Goal: Information Seeking & Learning: Find specific fact

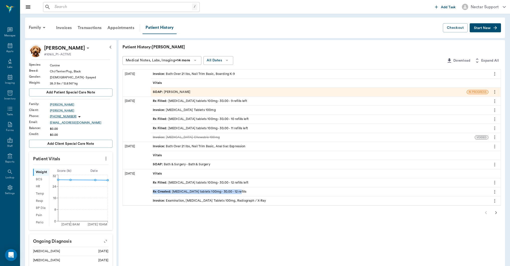
drag, startPoint x: 151, startPoint y: 192, endPoint x: 233, endPoint y: 192, distance: 81.7
click at [233, 192] on div "Rx Created : [MEDICAL_DATA] tablets 100mg - 30.00 - 12 refills" at bounding box center [320, 192] width 338 height 9
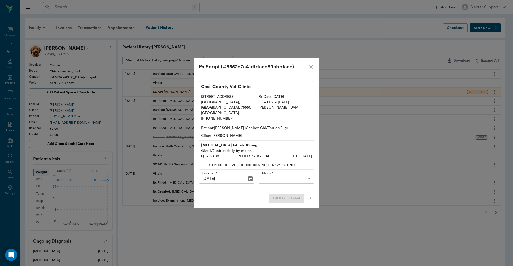
click at [208, 235] on div "Rx Script (#6852c7a41dfdaad59abc1aae) Cass County Vet Clinic [STREET_ADDRESS] […" at bounding box center [256, 133] width 513 height 266
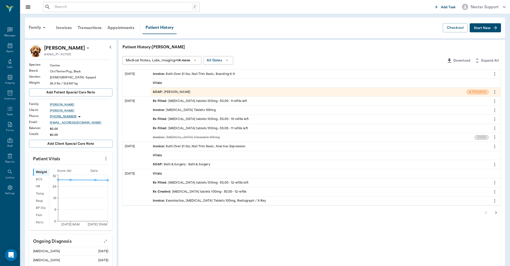
click at [224, 184] on div "Rx Filled : [MEDICAL_DATA] tablets 100mg - 30.00 - 12 refills left" at bounding box center [201, 183] width 96 height 5
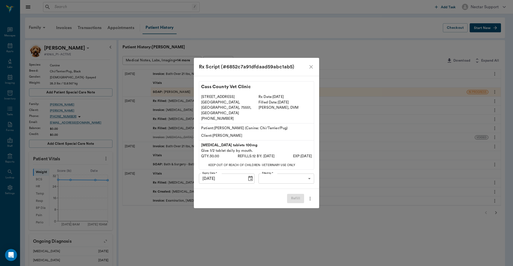
click at [313, 70] on icon "close" at bounding box center [311, 67] width 6 height 6
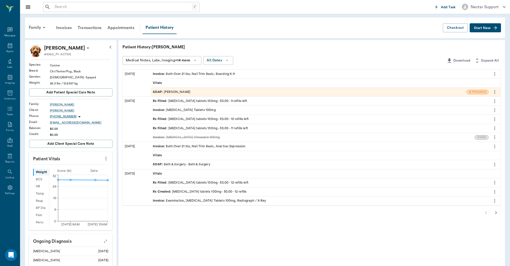
click at [196, 182] on div "Rx Filled : [MEDICAL_DATA] tablets 100mg - 30.00 - 12 refills left" at bounding box center [201, 183] width 96 height 5
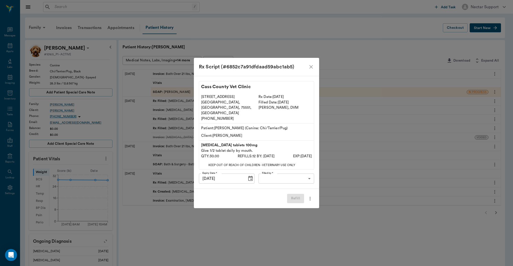
click at [311, 70] on icon "close" at bounding box center [311, 67] width 6 height 6
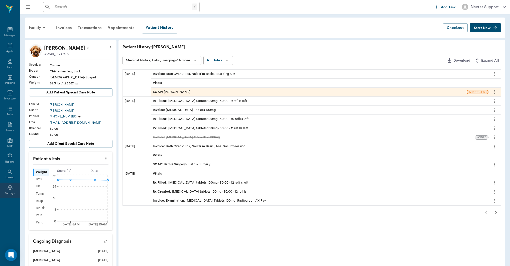
click at [12, 191] on div "Settings" at bounding box center [10, 191] width 20 height 16
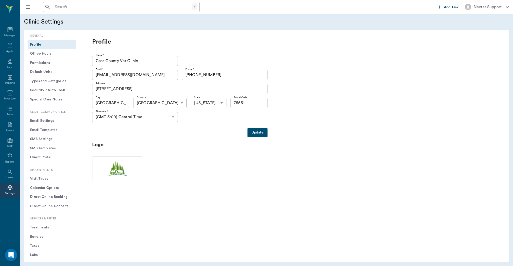
click at [46, 227] on button "Treatments" at bounding box center [52, 227] width 48 height 9
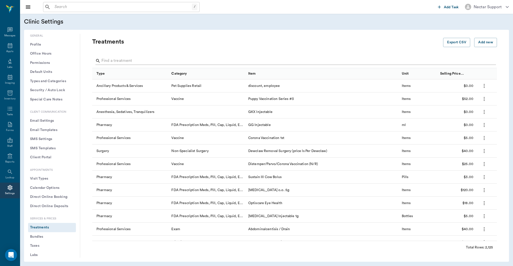
click at [200, 60] on input "Search" at bounding box center [295, 61] width 387 height 8
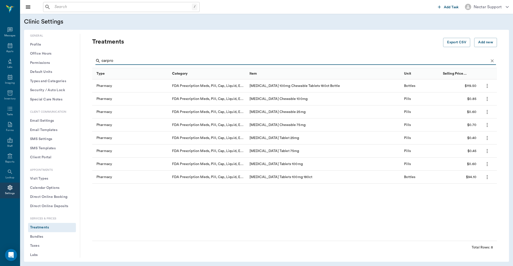
type input "carpro"
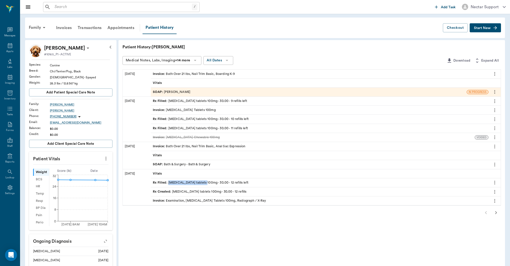
drag, startPoint x: 204, startPoint y: 183, endPoint x: 169, endPoint y: 183, distance: 35.4
click at [169, 183] on div "Rx Filled : [MEDICAL_DATA] tablets 100mg - 30.00 - 12 refills left" at bounding box center [201, 183] width 96 height 5
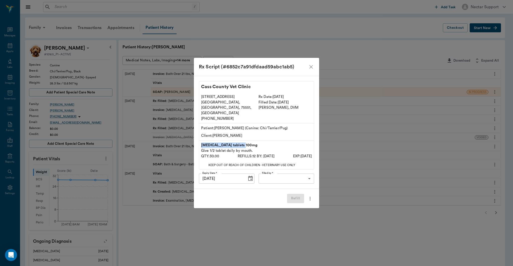
drag, startPoint x: 201, startPoint y: 141, endPoint x: 245, endPoint y: 140, distance: 44.4
click at [247, 141] on div "[MEDICAL_DATA] tablets 100mg Give 1/2 tablet daily by mouth. QTY: 30.00 REFILLS…" at bounding box center [256, 151] width 115 height 20
copy p "[MEDICAL_DATA] tablets 100mg"
click at [312, 69] on icon "close" at bounding box center [312, 67] width 4 height 4
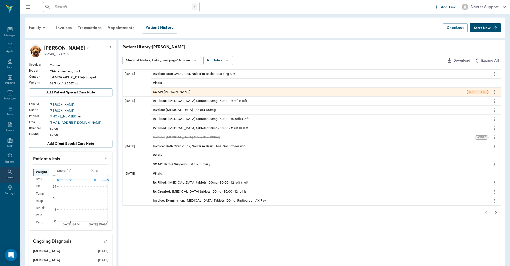
click at [7, 174] on icon at bounding box center [10, 172] width 6 height 6
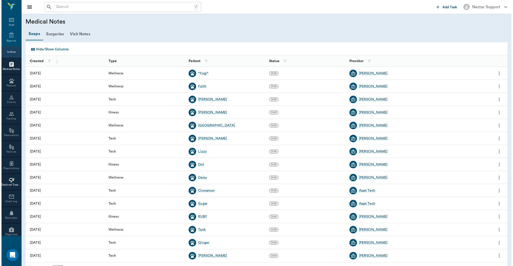
scroll to position [119, 0]
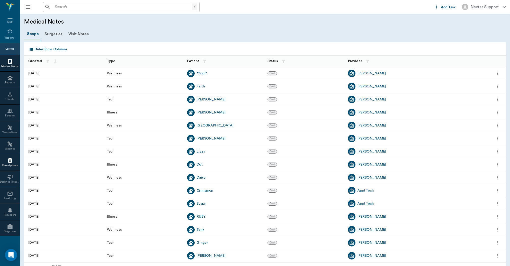
click at [12, 165] on div "Prescriptions" at bounding box center [10, 166] width 20 height 4
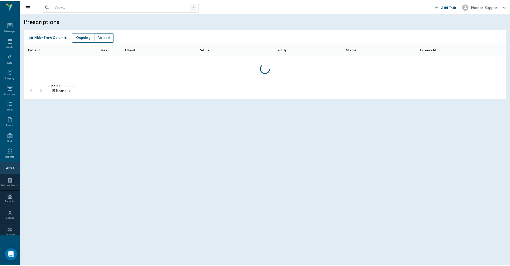
scroll to position [119, 0]
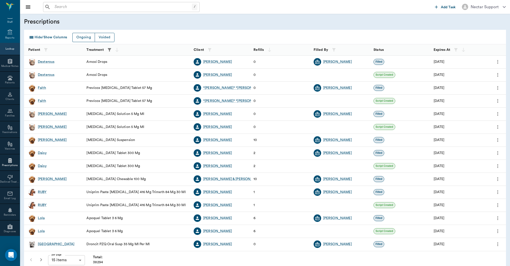
click at [110, 52] on icon "button" at bounding box center [109, 49] width 5 height 5
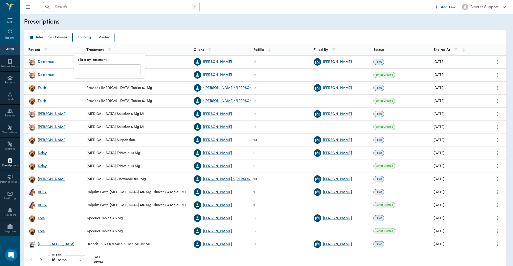
click at [114, 67] on input "text" at bounding box center [109, 69] width 63 height 10
paste input "[MEDICAL_DATA] tablets 100mg"
type input "[MEDICAL_DATA] tablets 100mg"
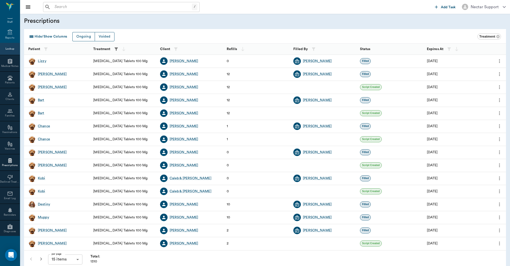
scroll to position [6, 0]
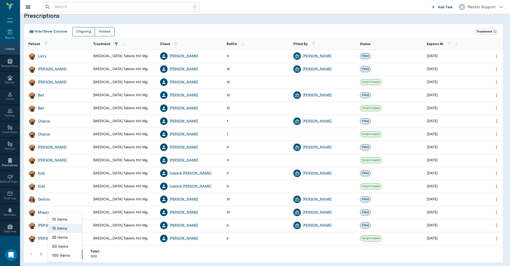
click at [75, 254] on body "/ ​ Add Task Nectar Support Nectar Messages Appts Labs Imaging Inventory Tasks …" at bounding box center [255, 149] width 510 height 310
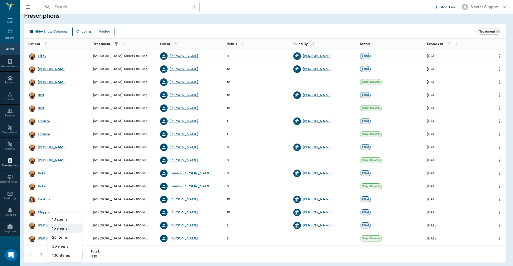
click at [69, 256] on li "100 items" at bounding box center [65, 255] width 34 height 9
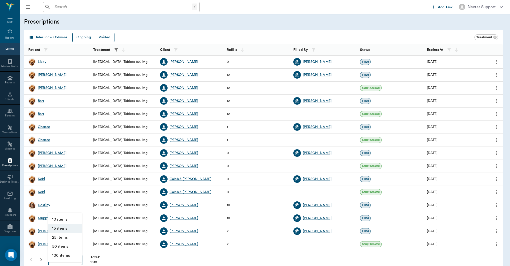
type input "100"
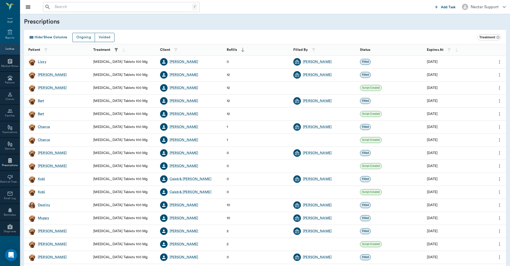
click at [243, 50] on icon "button" at bounding box center [242, 49] width 5 height 5
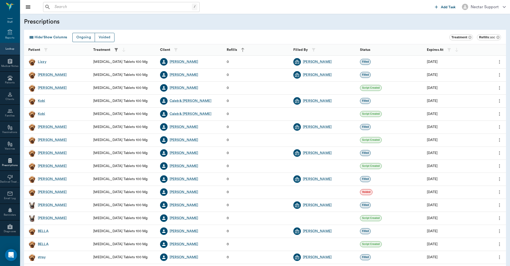
click at [242, 50] on icon "button" at bounding box center [242, 49] width 5 height 5
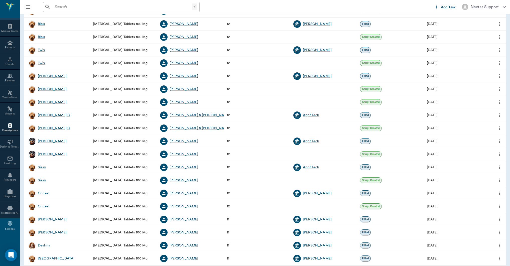
scroll to position [1114, 0]
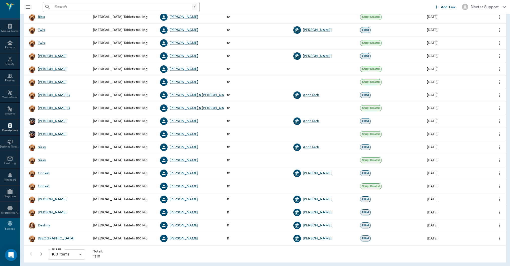
click at [501, 94] on icon "more" at bounding box center [500, 95] width 6 height 6
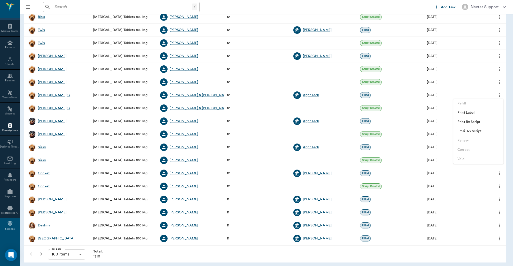
click at [500, 83] on div at bounding box center [256, 133] width 513 height 266
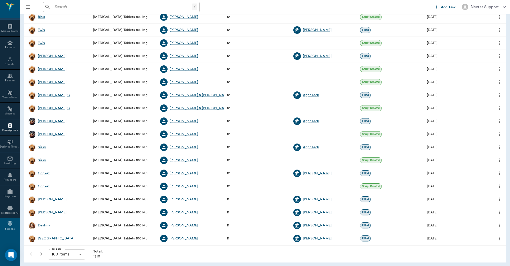
click at [500, 82] on icon "more" at bounding box center [499, 82] width 1 height 4
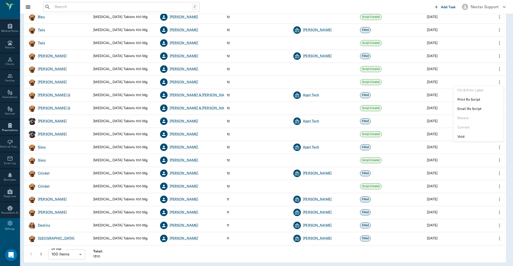
click at [275, 256] on div at bounding box center [256, 133] width 513 height 266
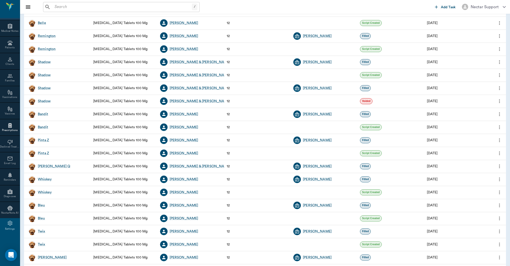
scroll to position [710, 0]
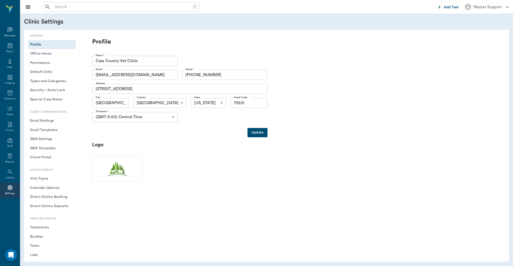
click at [46, 227] on button "Treatments" at bounding box center [52, 227] width 48 height 9
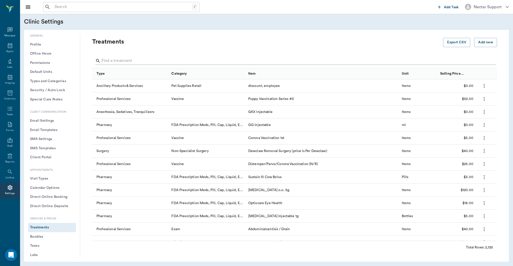
click at [173, 64] on input "Search" at bounding box center [295, 61] width 387 height 8
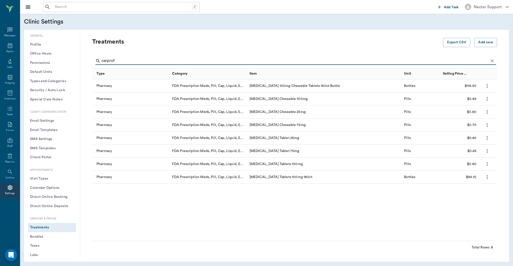
type input "carprof"
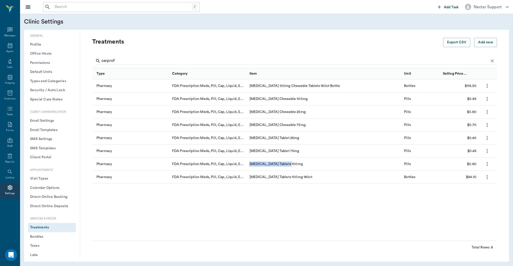
drag, startPoint x: 248, startPoint y: 164, endPoint x: 290, endPoint y: 164, distance: 42.6
click at [290, 164] on div "[MEDICAL_DATA] Tablets 100mg" at bounding box center [324, 164] width 155 height 13
